Goal: Task Accomplishment & Management: Manage account settings

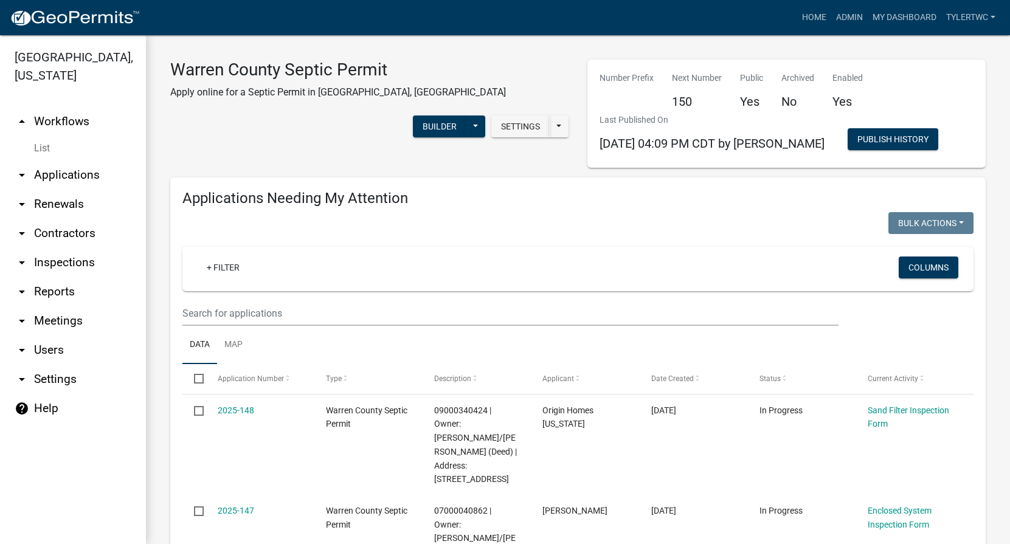
select select "2: 50"
select select "3: 100"
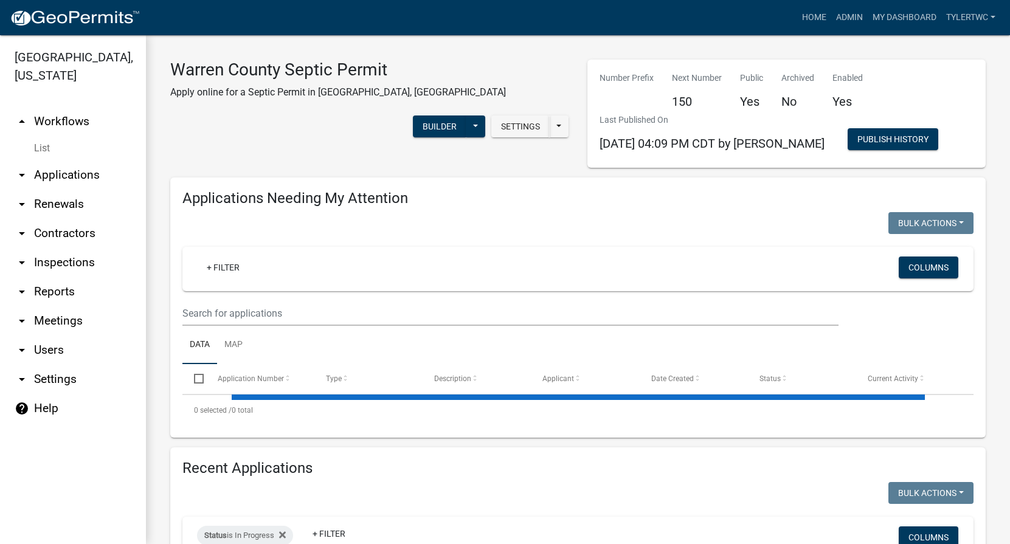
select select "2: 50"
select select "3: 100"
select select "2: 50"
select select "3: 100"
